Goal: Transaction & Acquisition: Purchase product/service

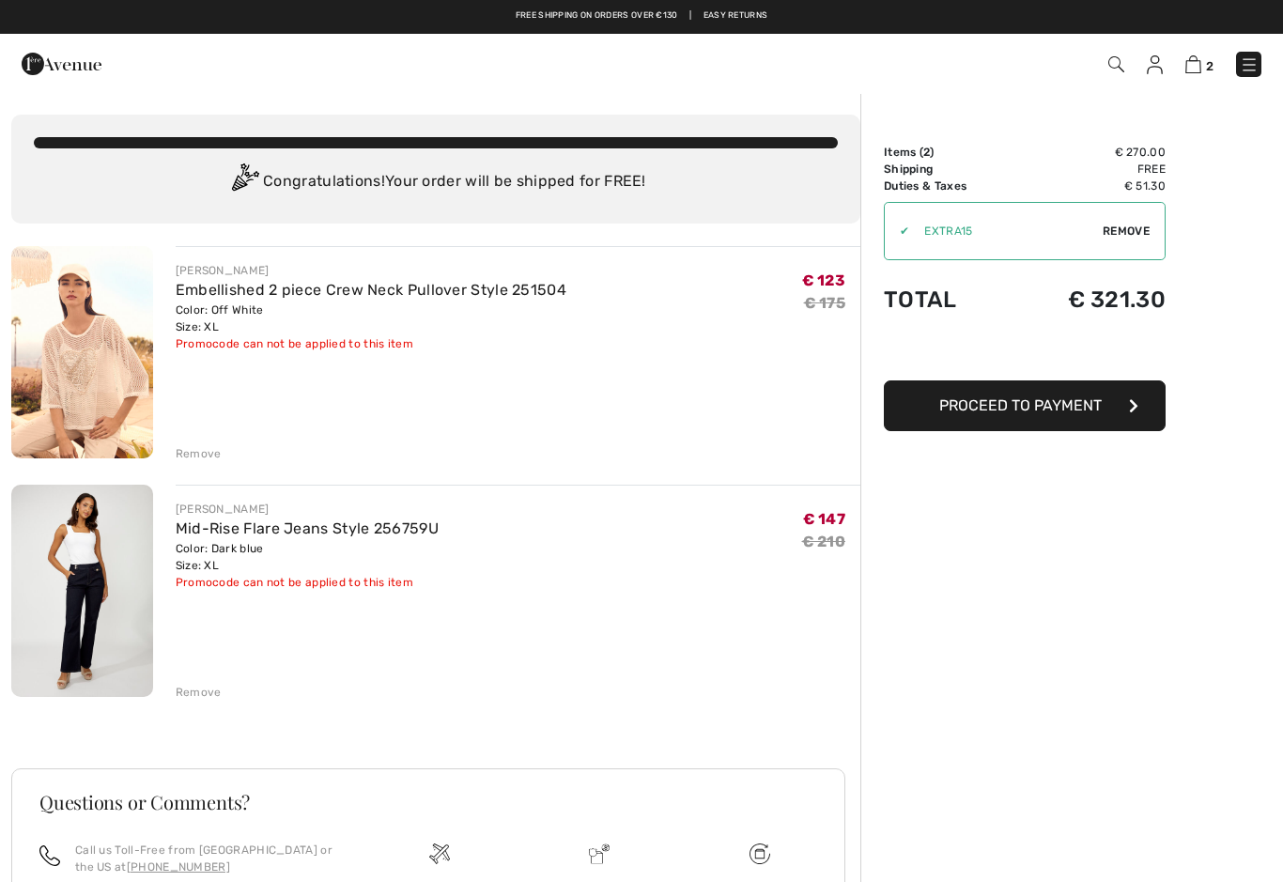
click at [382, 536] on link "Mid-Rise Flare Jeans Style 256759U" at bounding box center [307, 528] width 263 height 18
click at [123, 546] on img at bounding box center [82, 591] width 142 height 212
click at [333, 557] on div "Color: Dark blue Size: XL" at bounding box center [307, 557] width 263 height 34
click at [317, 534] on link "Mid-Rise Flare Jeans Style 256759U" at bounding box center [307, 528] width 263 height 18
click at [1134, 222] on div "✔ Apply Remove" at bounding box center [1025, 231] width 282 height 58
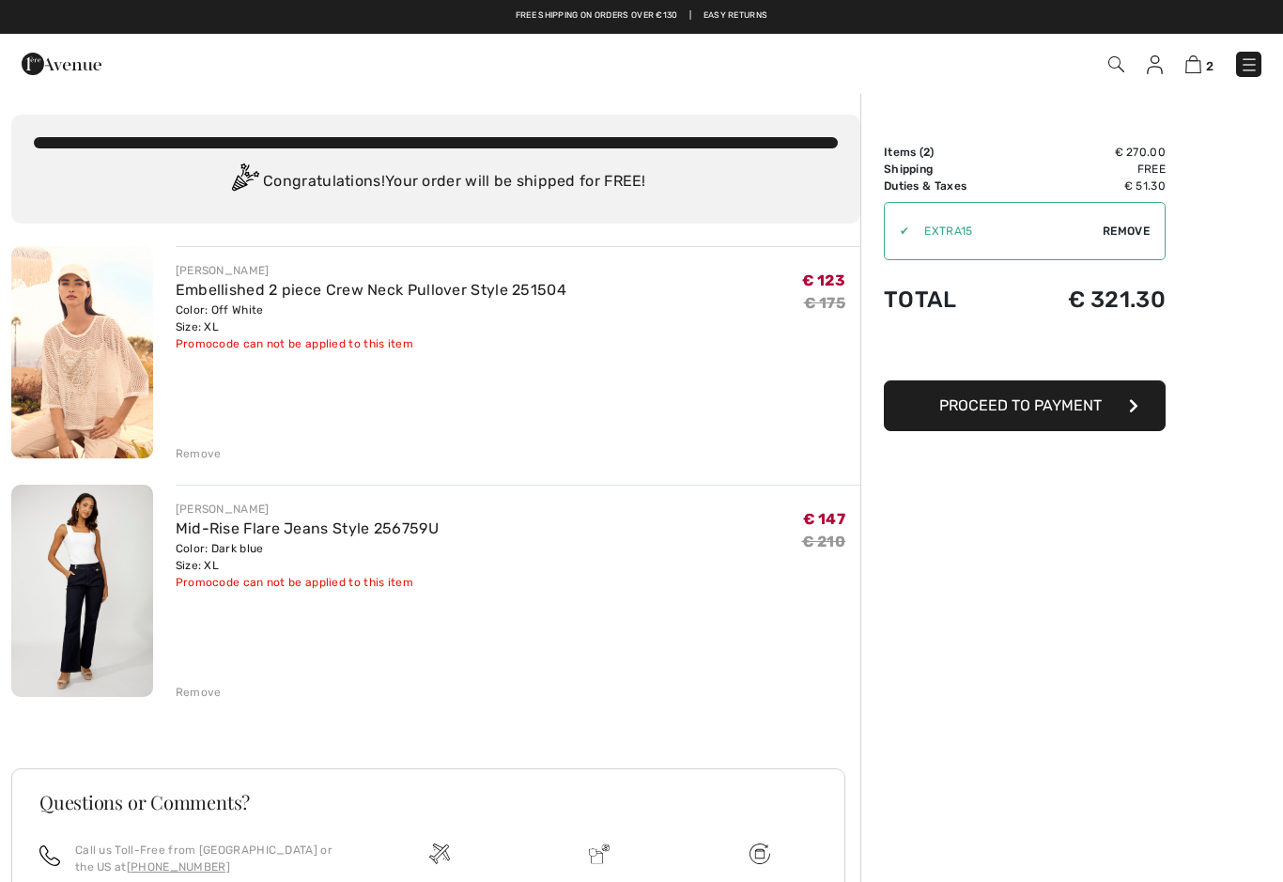
click at [1127, 232] on span "Remove" at bounding box center [1126, 231] width 47 height 17
click at [952, 230] on input "TEXT" at bounding box center [999, 231] width 228 height 56
type input "EXTRA15"
click at [1132, 226] on span "Apply" at bounding box center [1132, 231] width 38 height 17
click at [56, 58] on img at bounding box center [62, 64] width 80 height 38
